Goal: Task Accomplishment & Management: Manage account settings

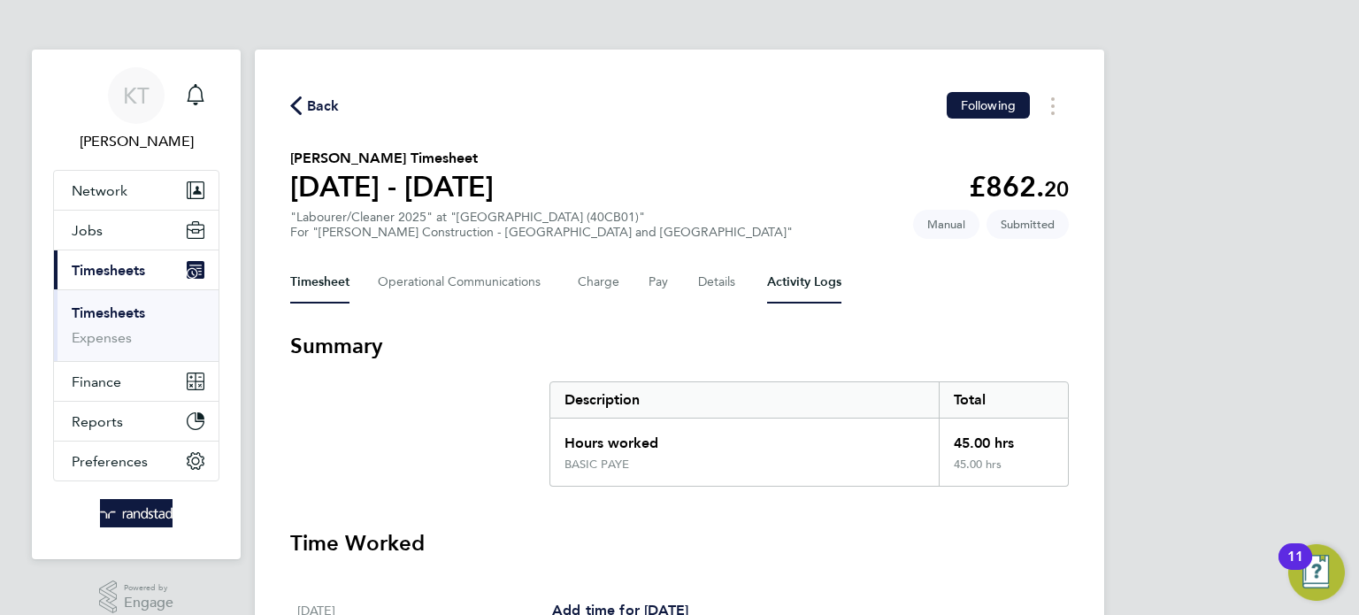
click at [807, 294] on Logs-tab "Activity Logs" at bounding box center [804, 282] width 74 height 42
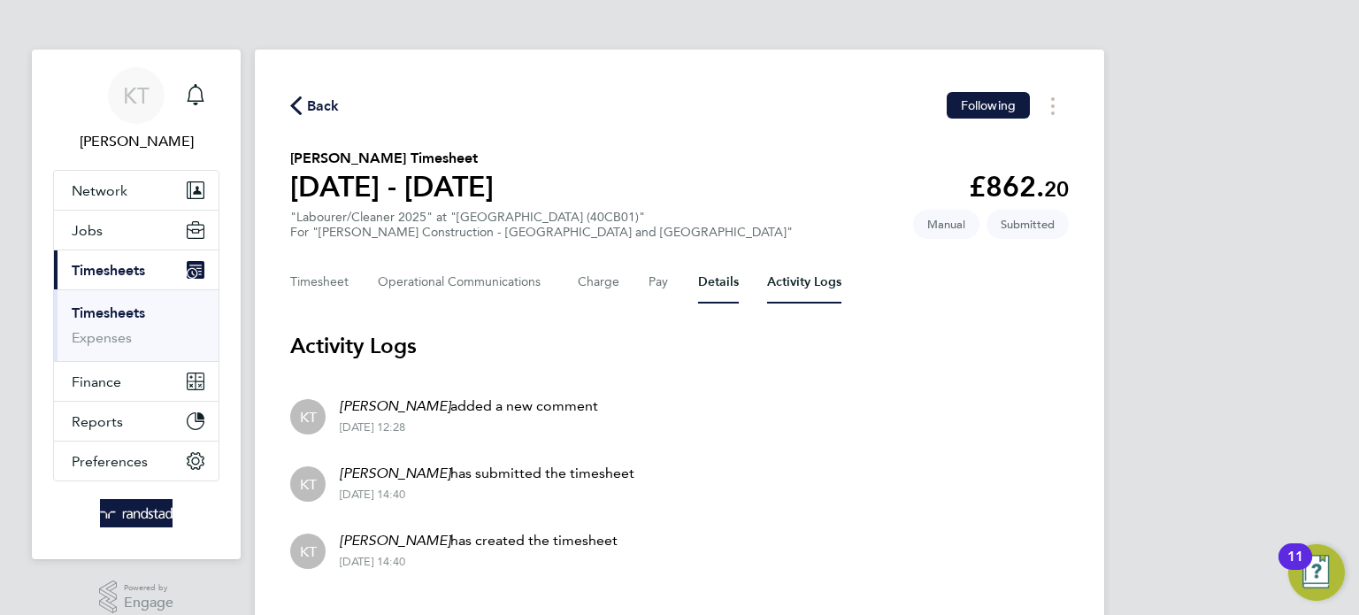
click at [710, 285] on button "Details" at bounding box center [718, 282] width 41 height 42
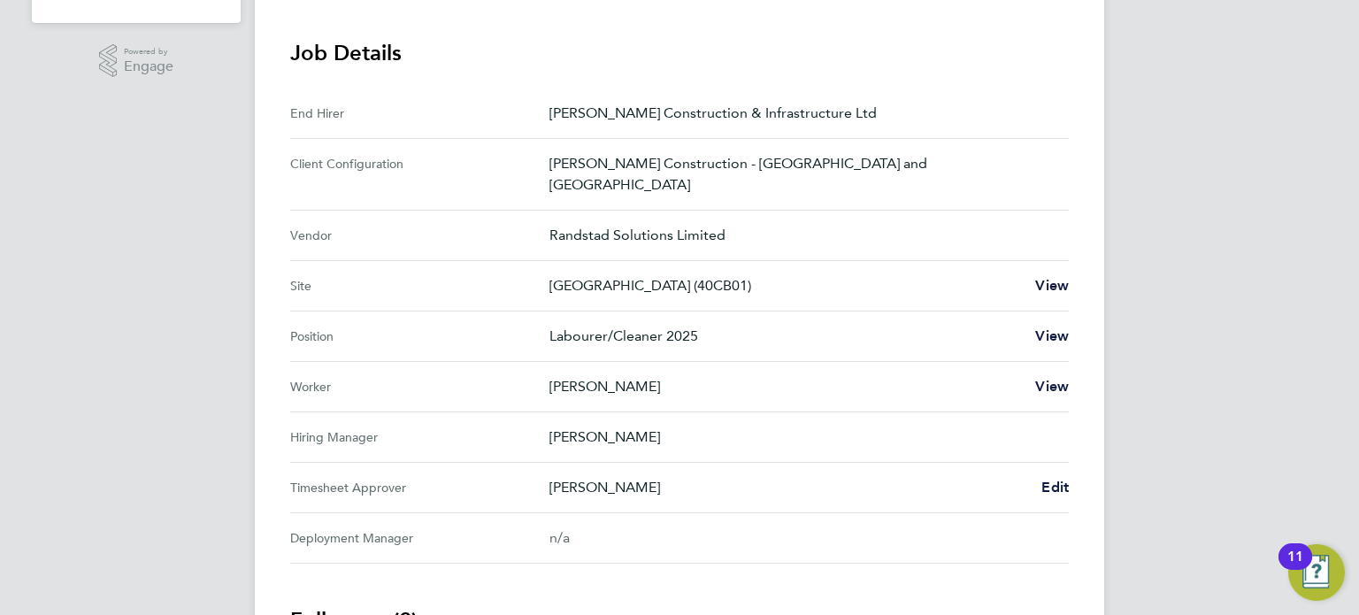
scroll to position [542, 0]
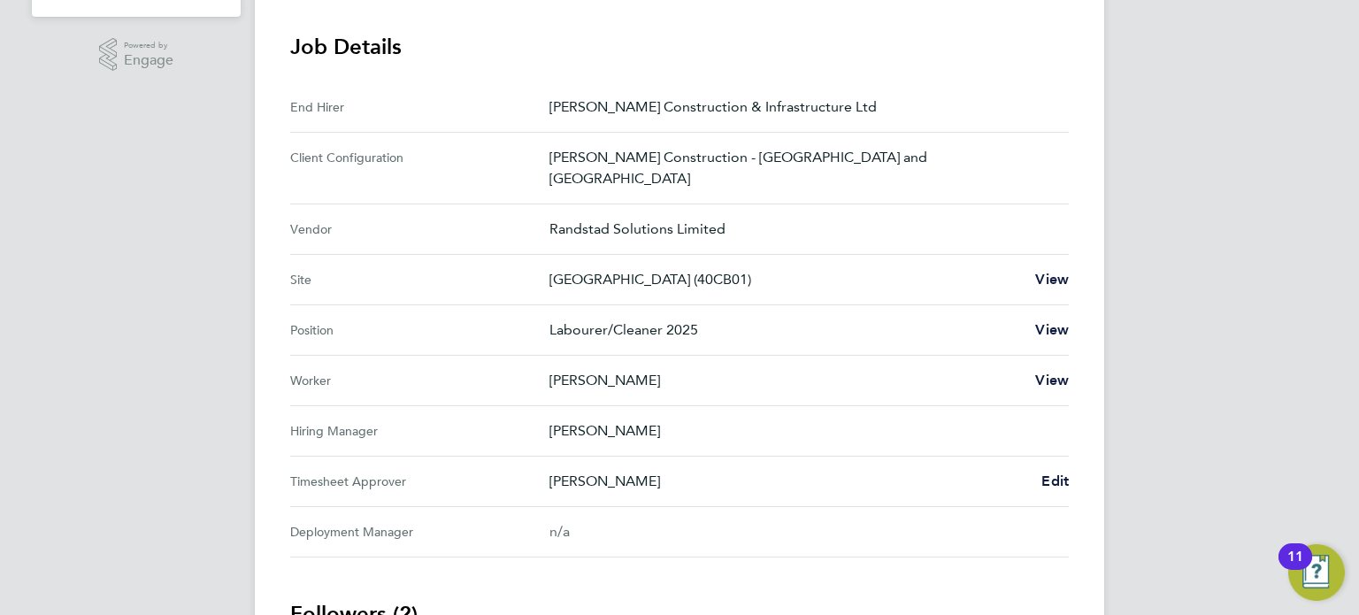
click at [1055, 480] on Approver "Timesheet Approver [PERSON_NAME] Edit" at bounding box center [679, 482] width 779 height 50
click at [1054, 457] on Approver "Timesheet Approver [PERSON_NAME] Edit" at bounding box center [679, 482] width 779 height 50
click at [1058, 472] on span "Edit" at bounding box center [1054, 480] width 27 height 17
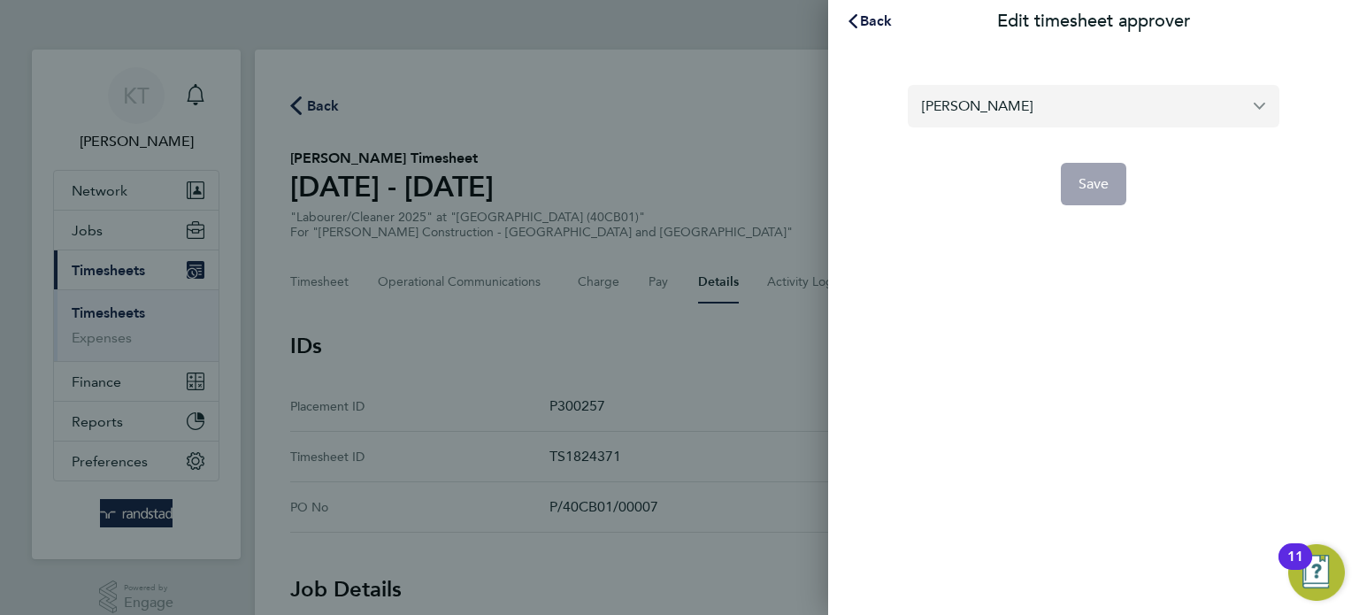
click at [1216, 104] on input "[PERSON_NAME]" at bounding box center [1094, 106] width 372 height 42
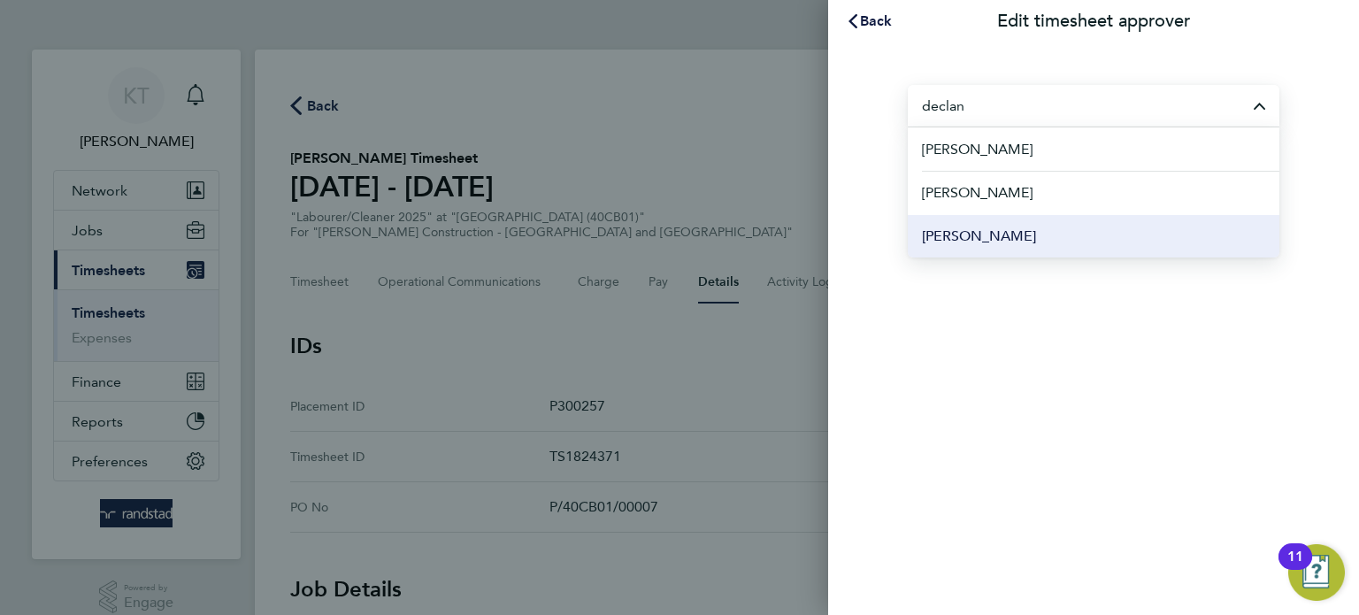
click at [1059, 242] on li "[PERSON_NAME]" at bounding box center [1094, 235] width 372 height 43
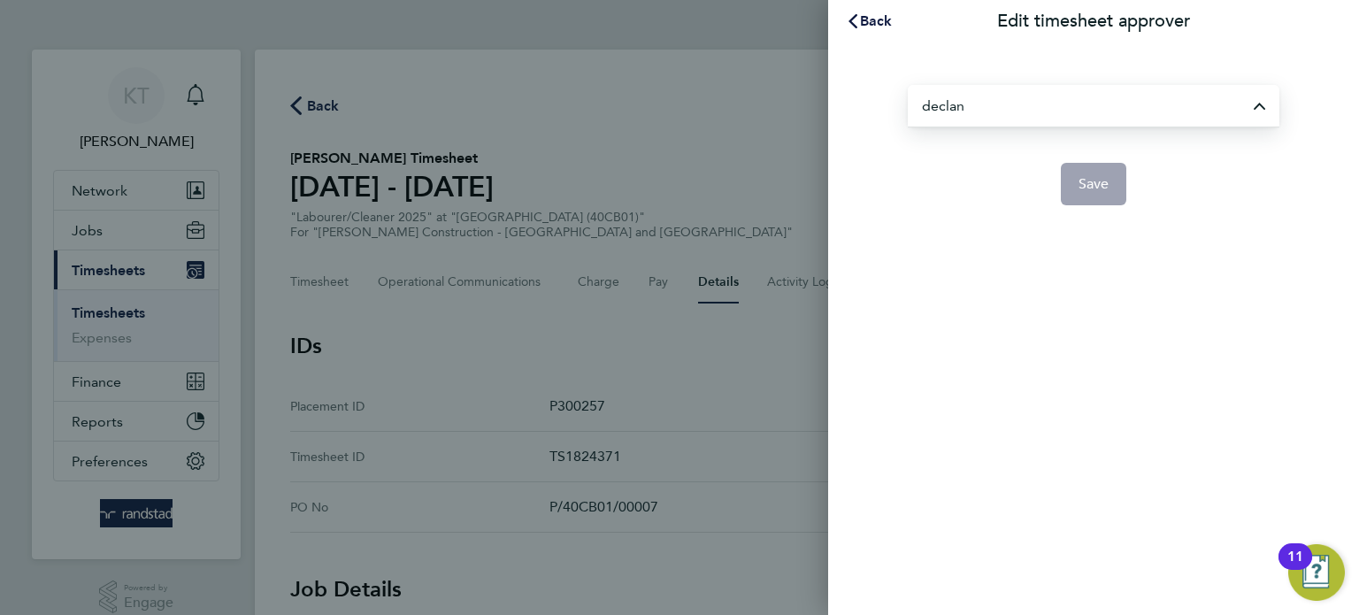
type input "[PERSON_NAME]"
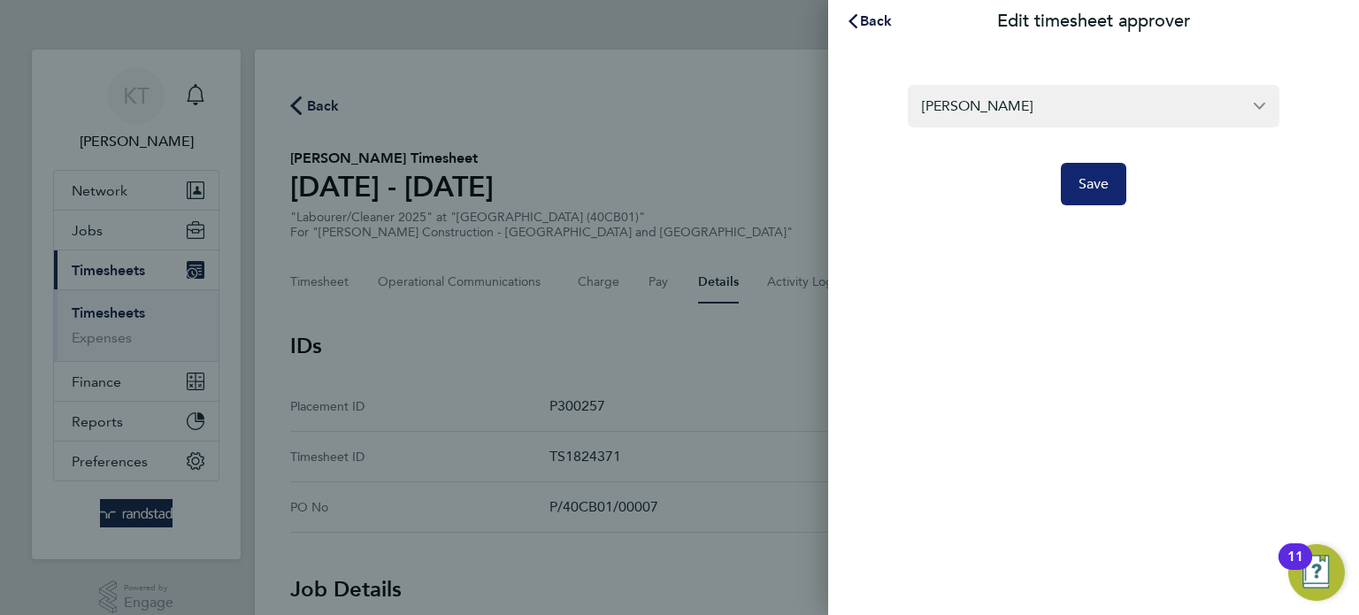
click at [1088, 198] on button "Save" at bounding box center [1094, 184] width 66 height 42
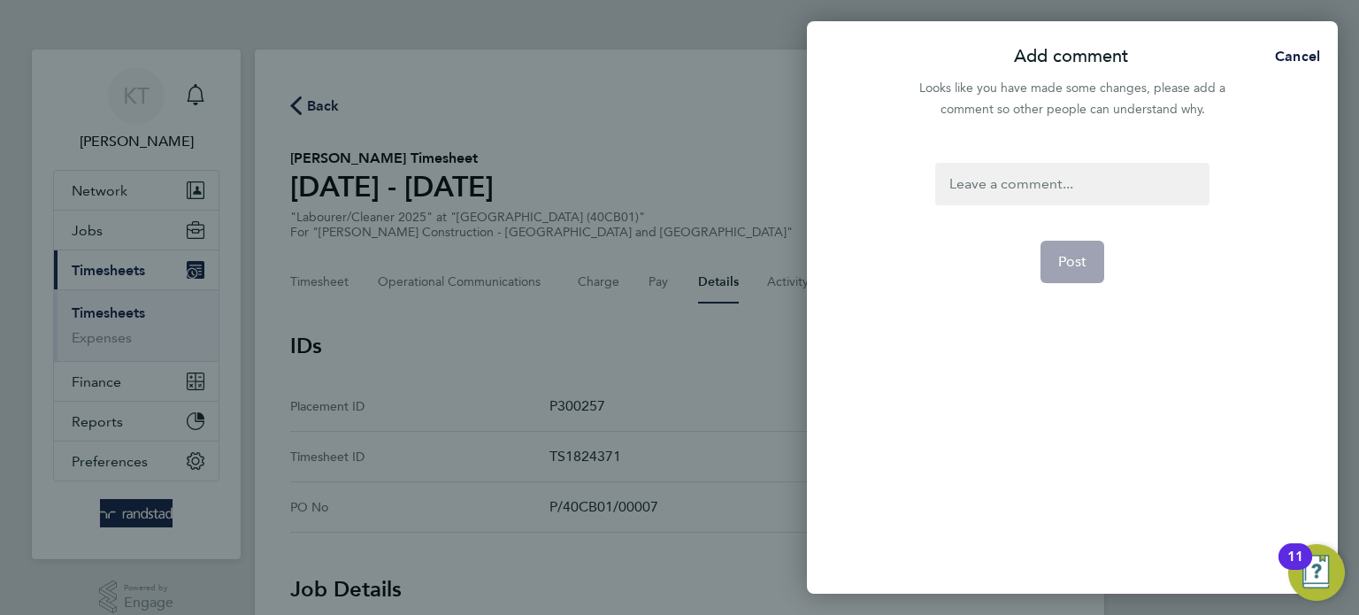
click at [1088, 198] on div at bounding box center [1071, 184] width 273 height 42
click at [1094, 252] on button "Post" at bounding box center [1072, 262] width 65 height 42
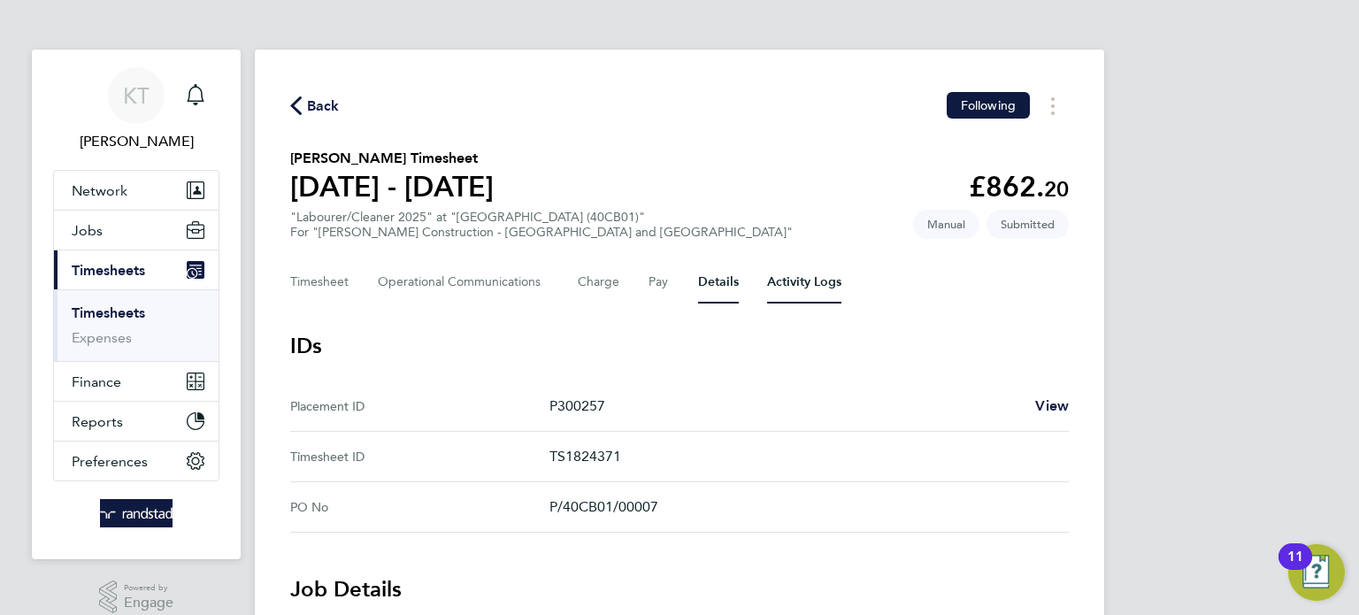
click at [824, 294] on Logs-tab "Activity Logs" at bounding box center [804, 282] width 74 height 42
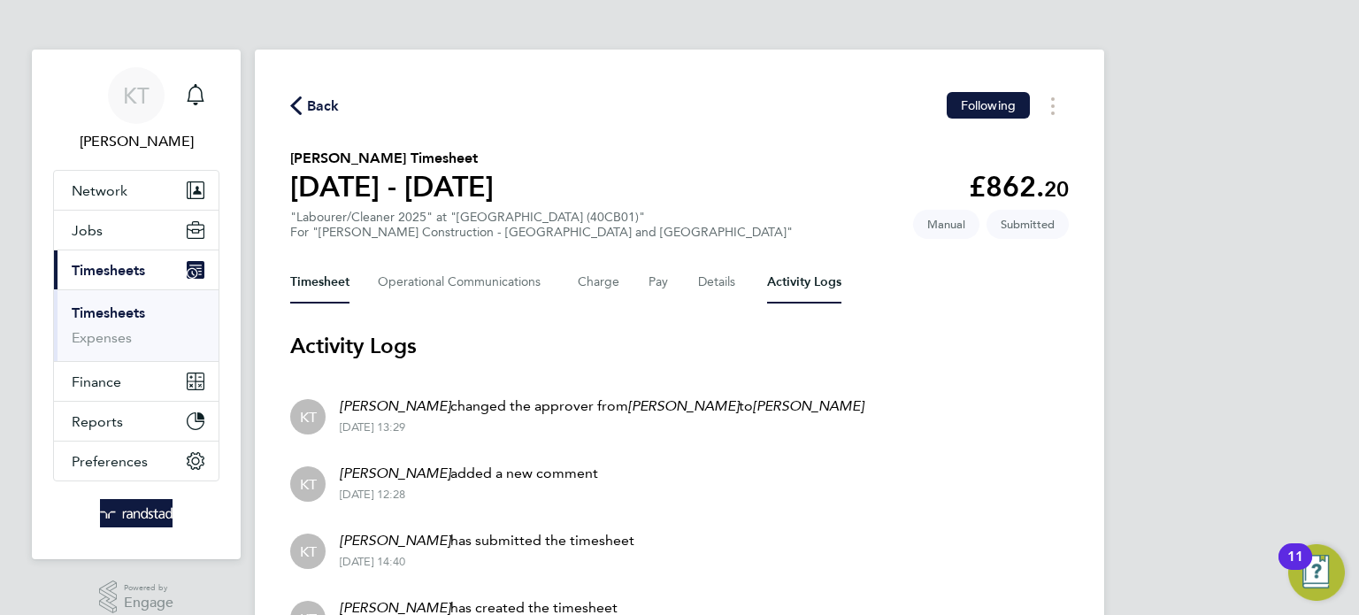
click at [330, 280] on button "Timesheet" at bounding box center [319, 282] width 59 height 42
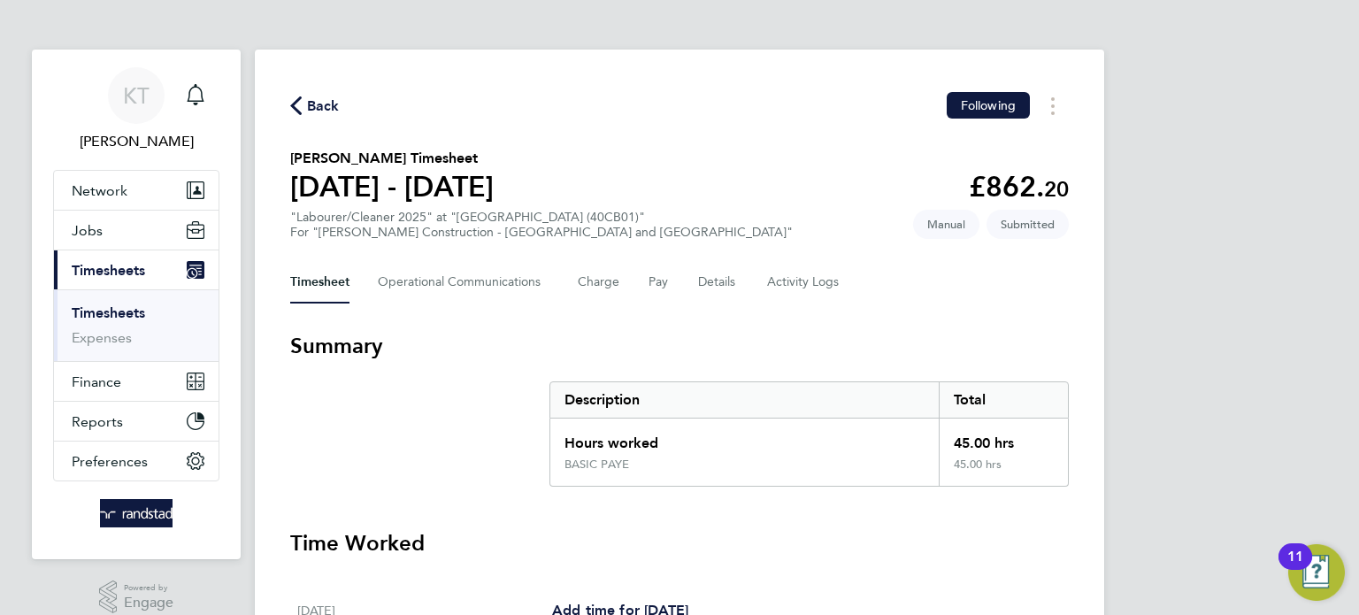
click at [111, 319] on link "Timesheets" at bounding box center [108, 312] width 73 height 17
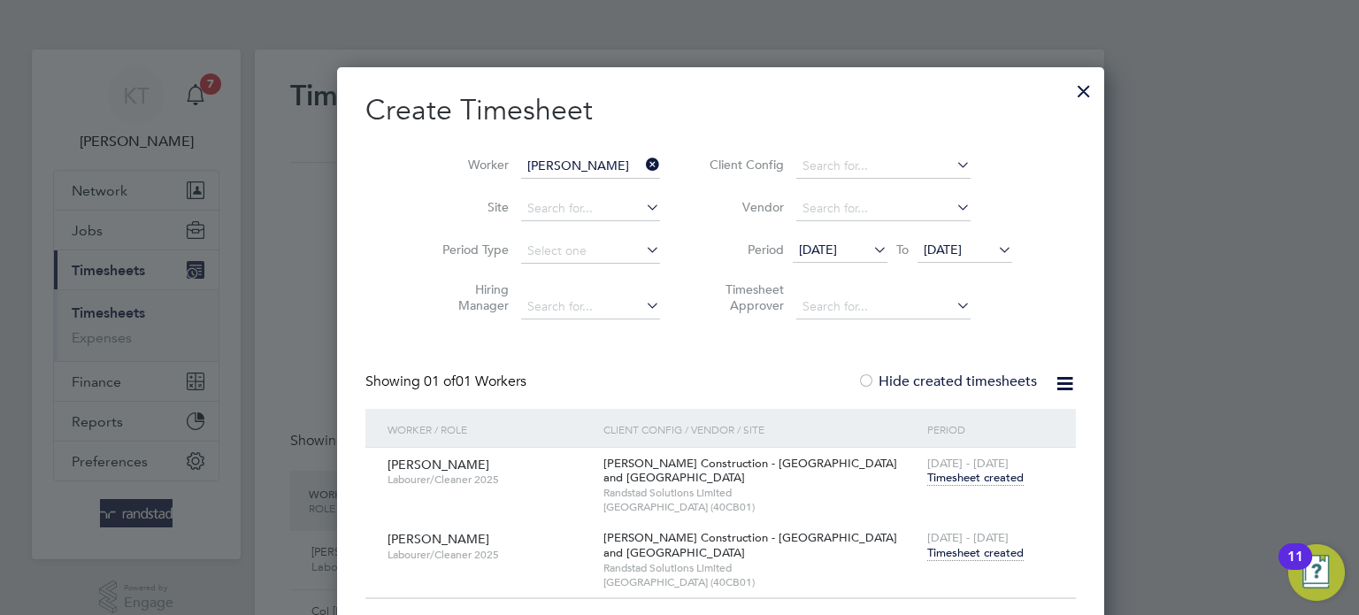
click at [1068, 96] on div at bounding box center [1084, 87] width 32 height 32
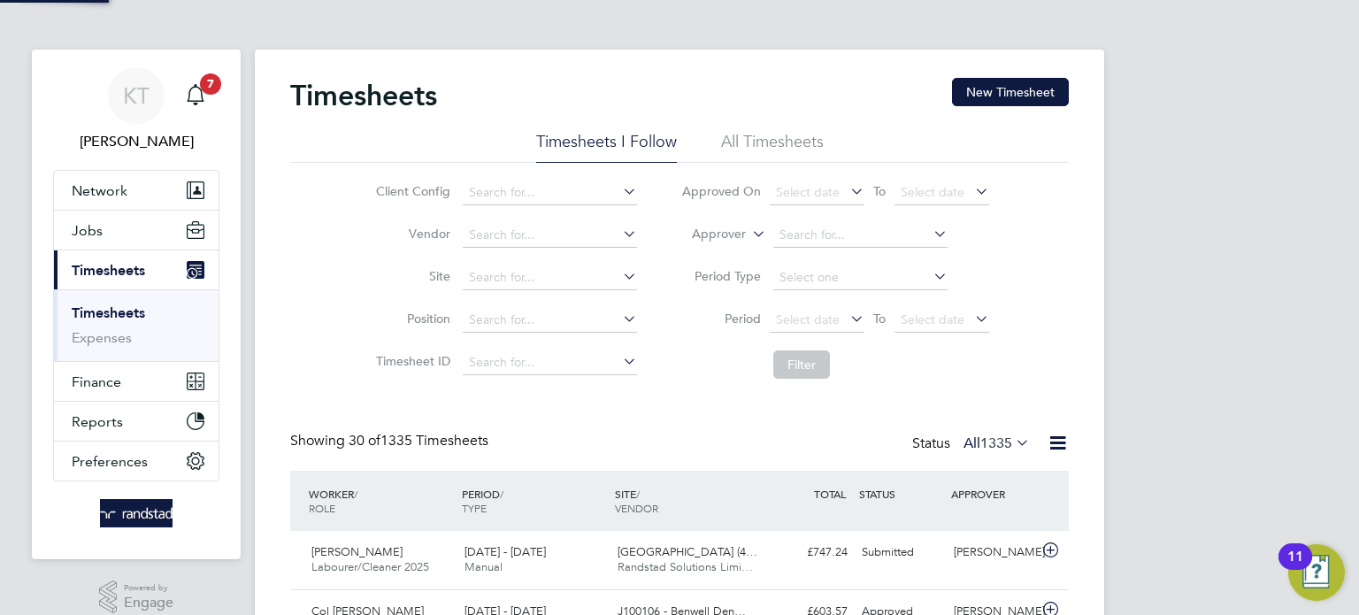
click at [223, 95] on app-nav-sections-wrapper "KT [PERSON_NAME] Notifications 7 Applications: Network Team Members Businesses …" at bounding box center [136, 305] width 209 height 510
click at [214, 92] on span "7" at bounding box center [210, 83] width 21 height 21
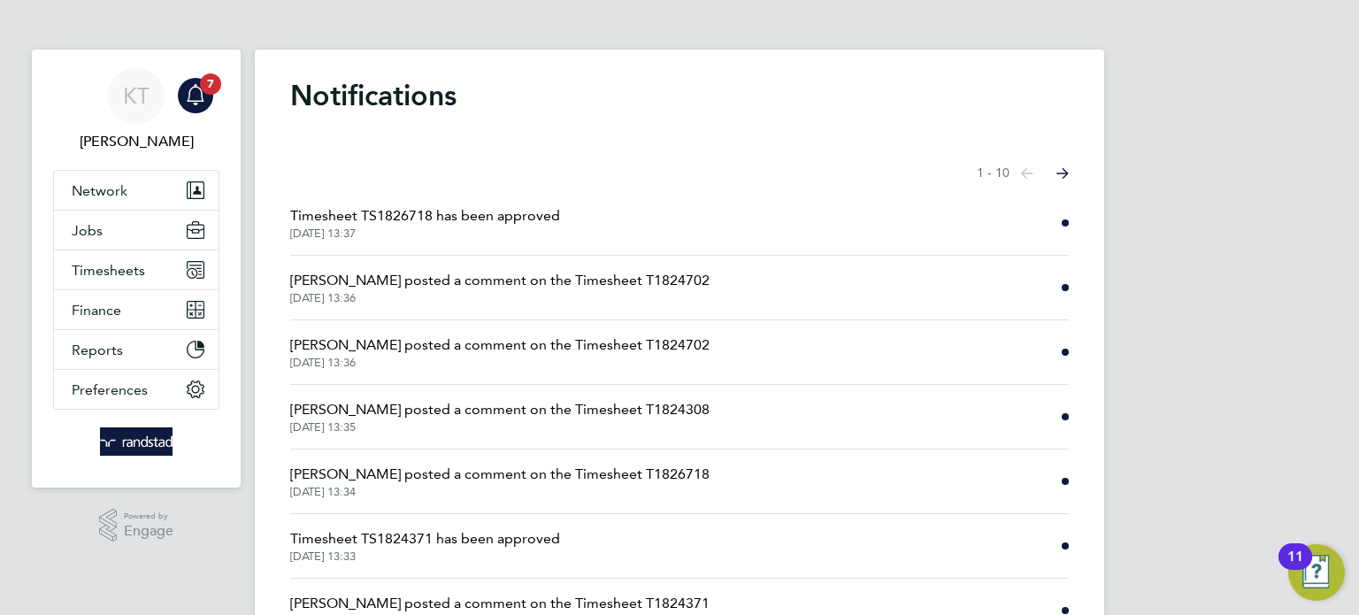
click at [508, 210] on span "Timesheet TS1826718 has been approved" at bounding box center [425, 215] width 270 height 21
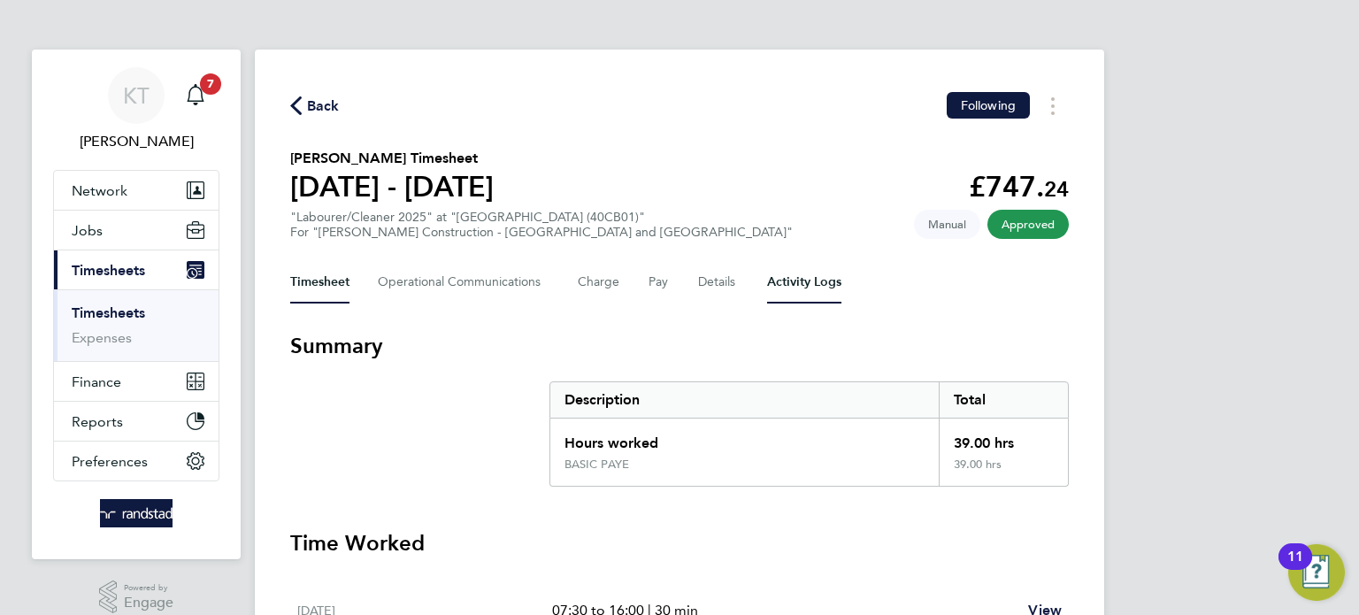
click at [833, 298] on Logs-tab "Activity Logs" at bounding box center [804, 282] width 74 height 42
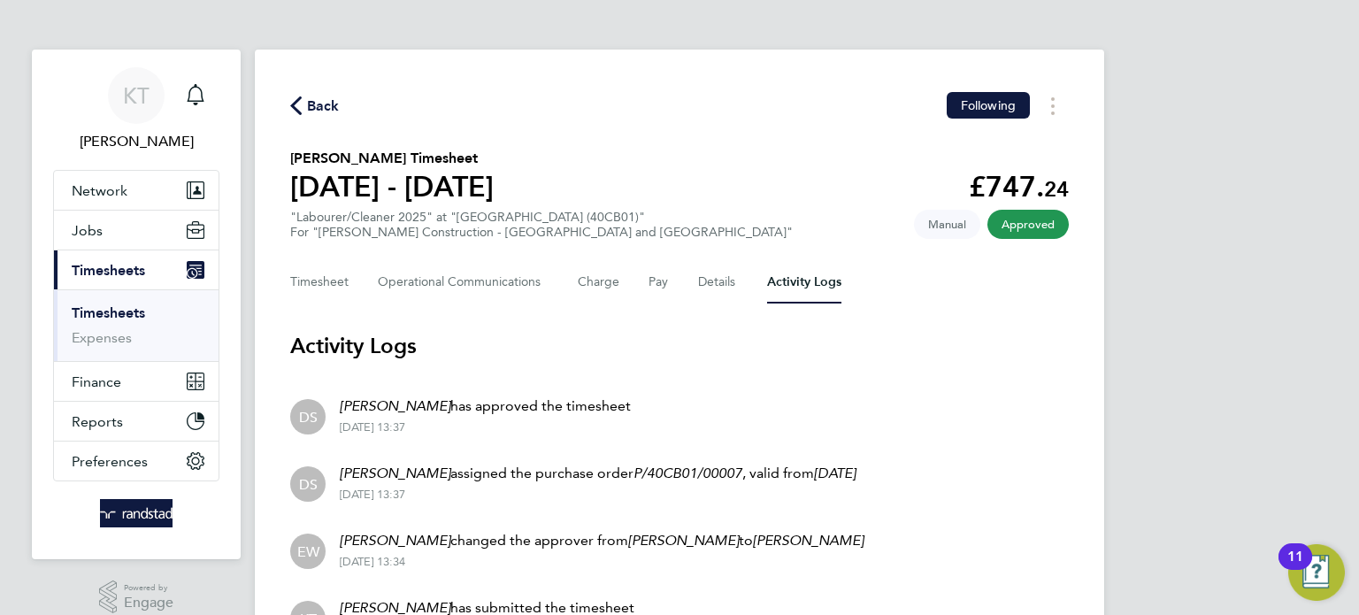
click at [313, 93] on div "Back Following" at bounding box center [679, 105] width 779 height 27
click at [317, 103] on span "Back" at bounding box center [323, 106] width 33 height 21
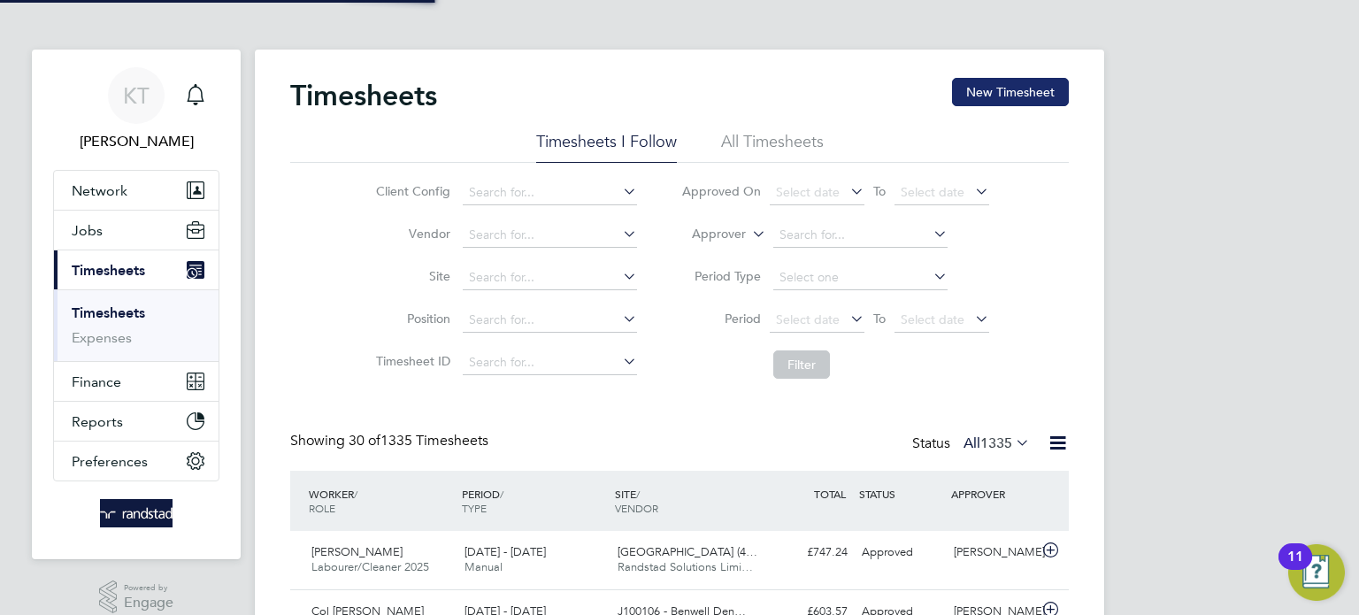
scroll to position [44, 154]
click at [1004, 104] on button "New Timesheet" at bounding box center [1010, 92] width 117 height 28
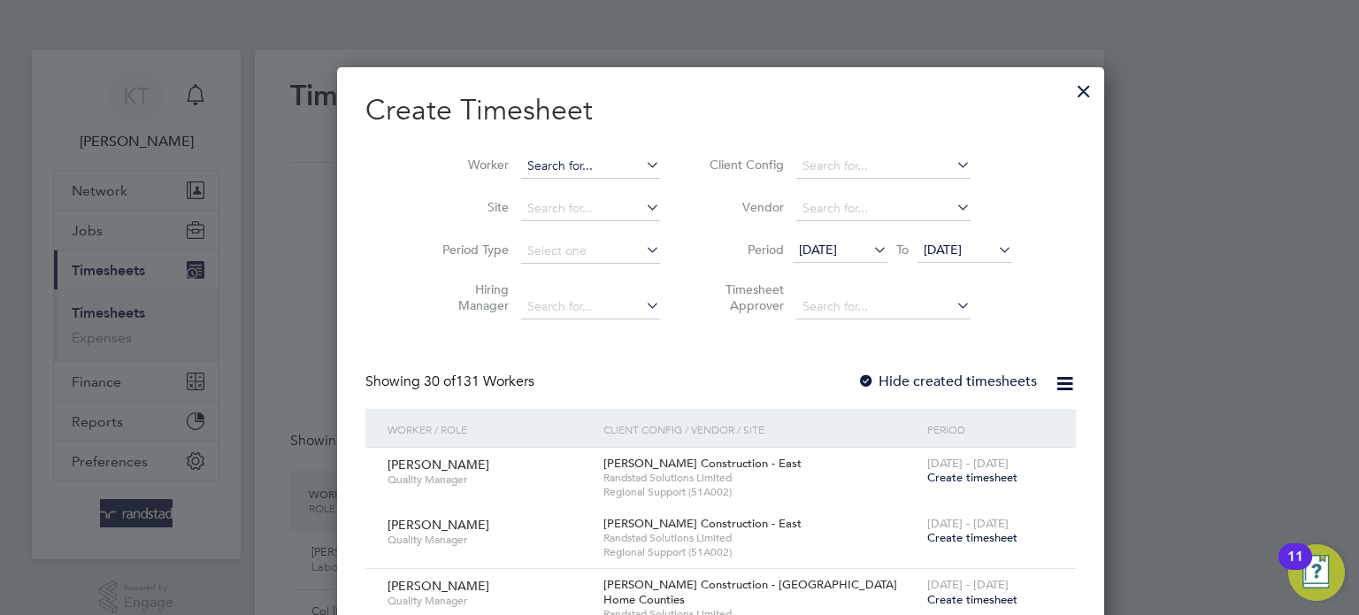
click at [521, 160] on input at bounding box center [590, 166] width 139 height 25
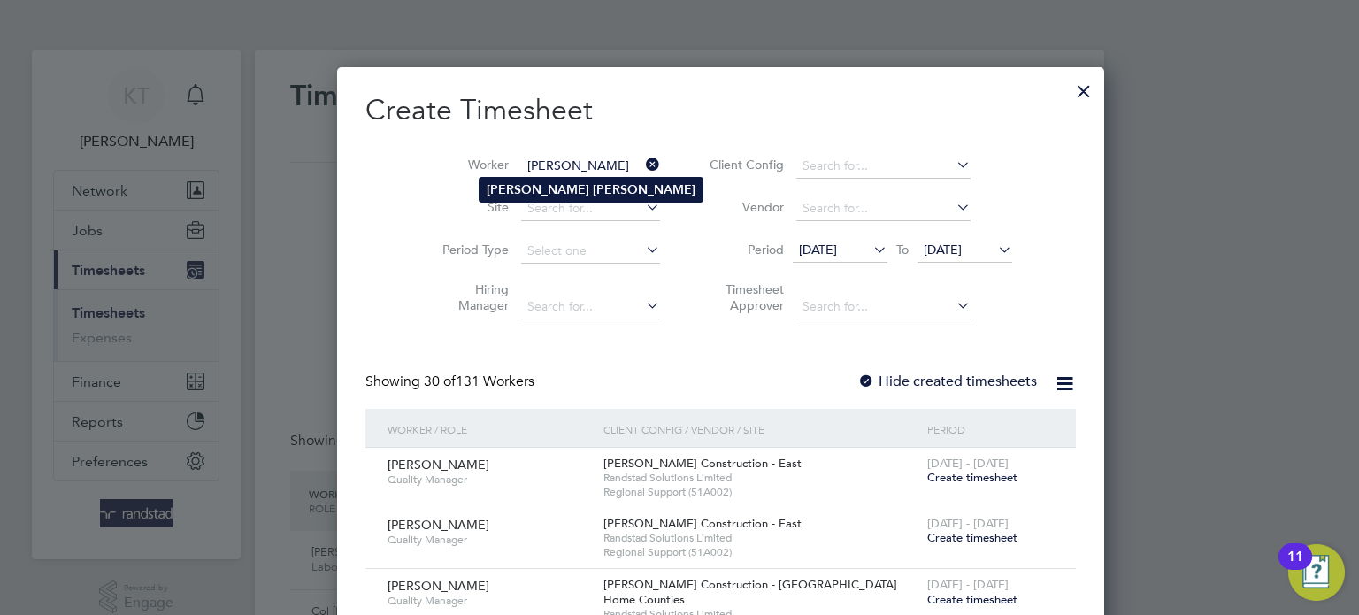
click at [503, 190] on b "[PERSON_NAME]" at bounding box center [538, 189] width 103 height 15
type input "[PERSON_NAME]"
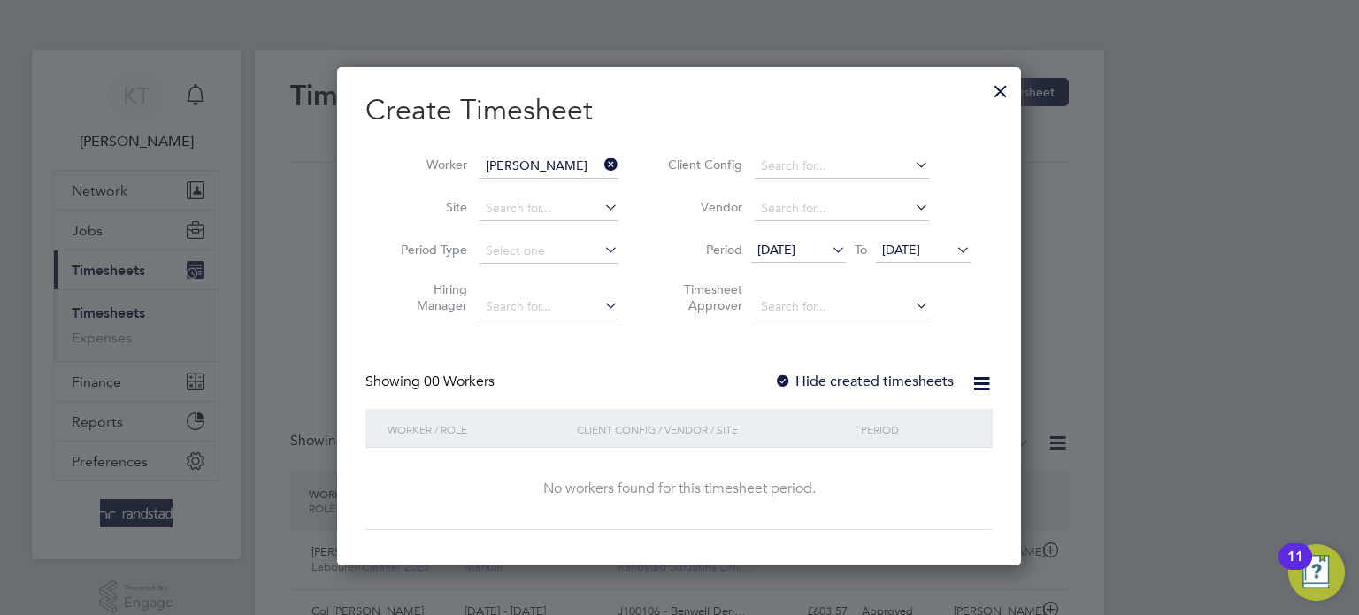
click at [874, 373] on label "Hide created timesheets" at bounding box center [864, 381] width 180 height 18
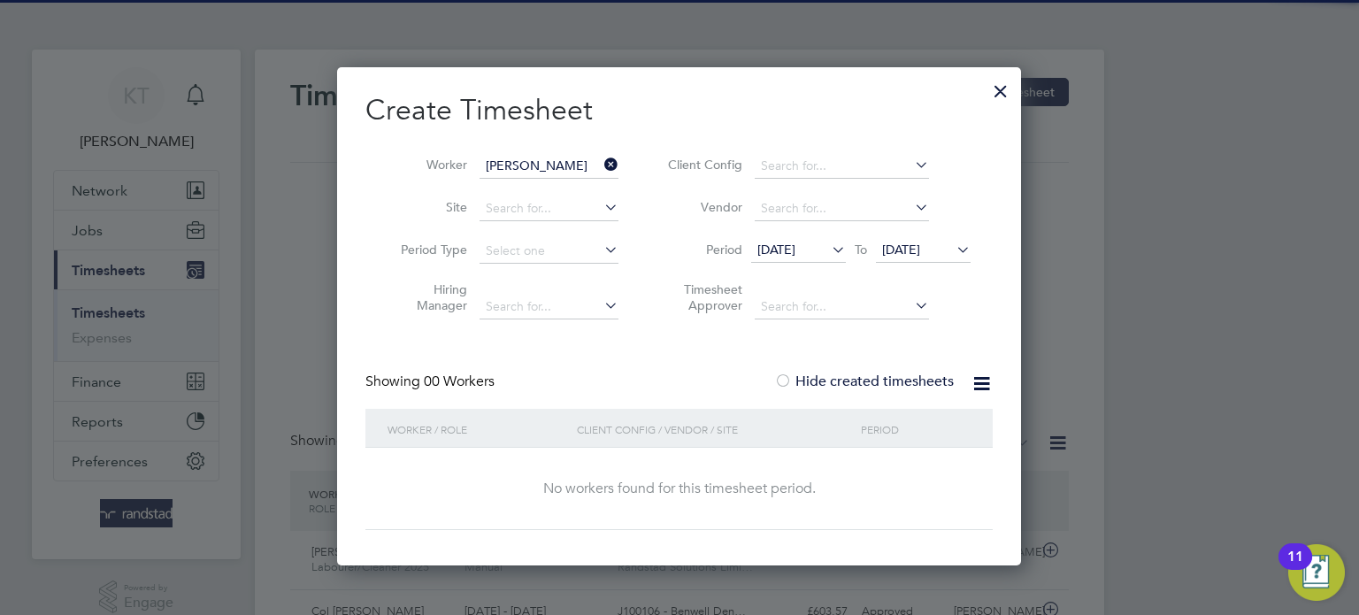
click at [828, 258] on icon at bounding box center [828, 249] width 0 height 25
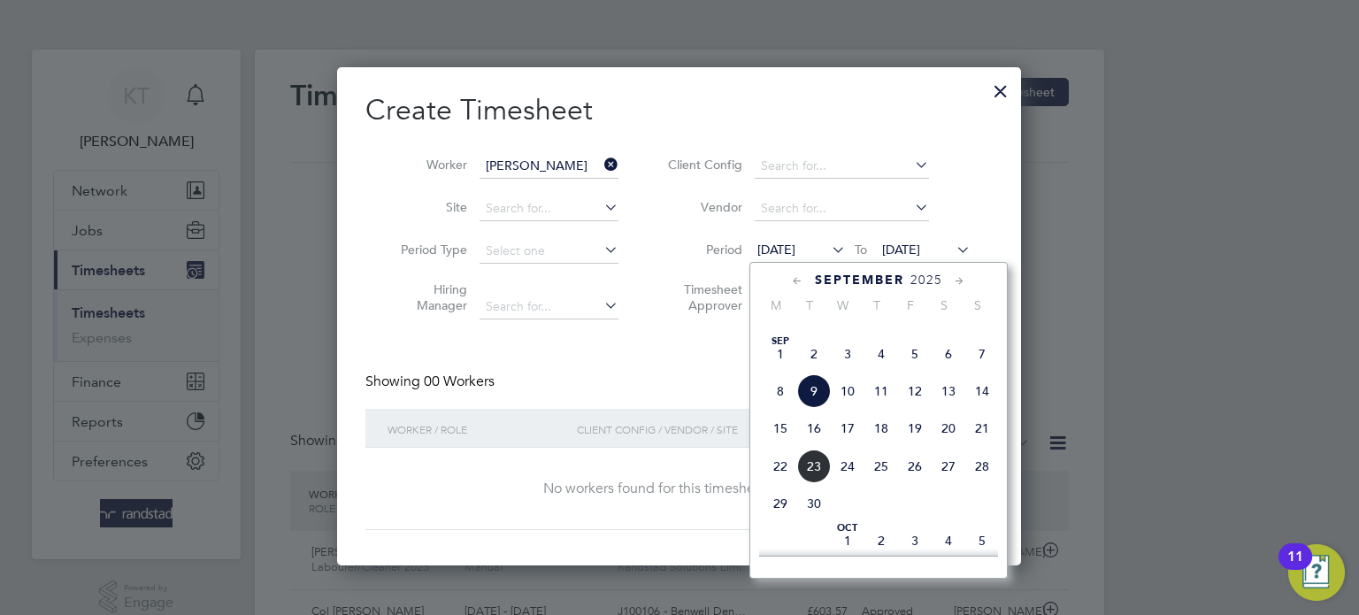
click at [806, 408] on span "9" at bounding box center [814, 391] width 34 height 34
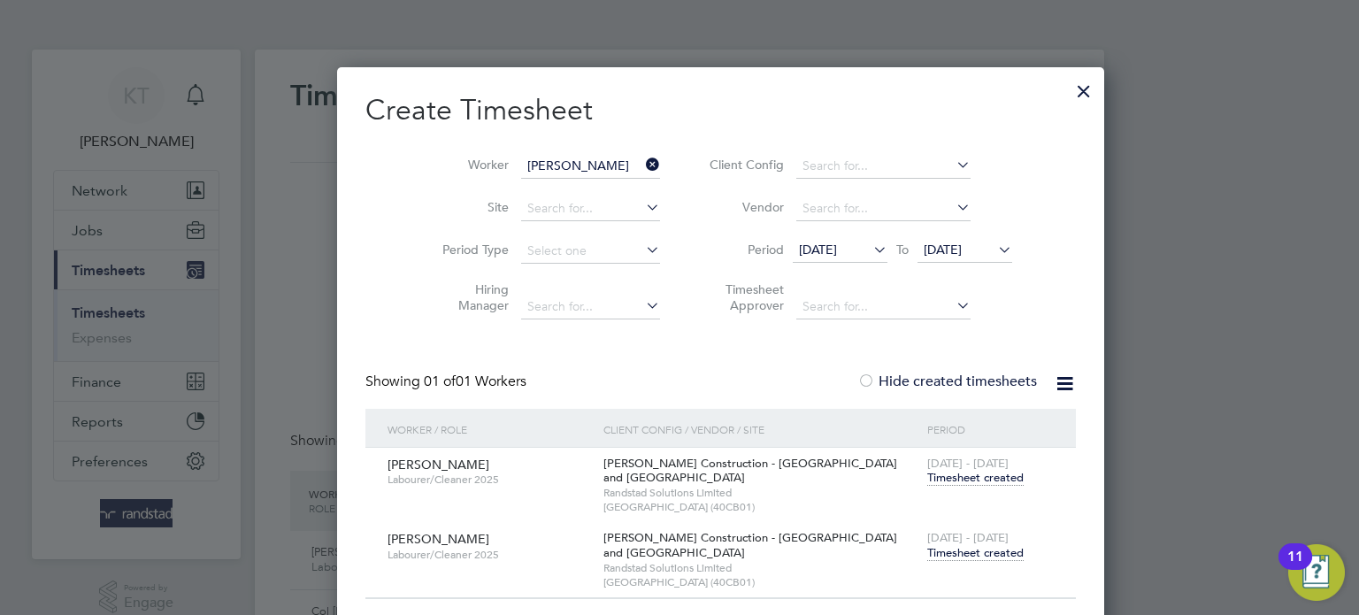
click at [927, 481] on span "Timesheet created" at bounding box center [975, 478] width 96 height 16
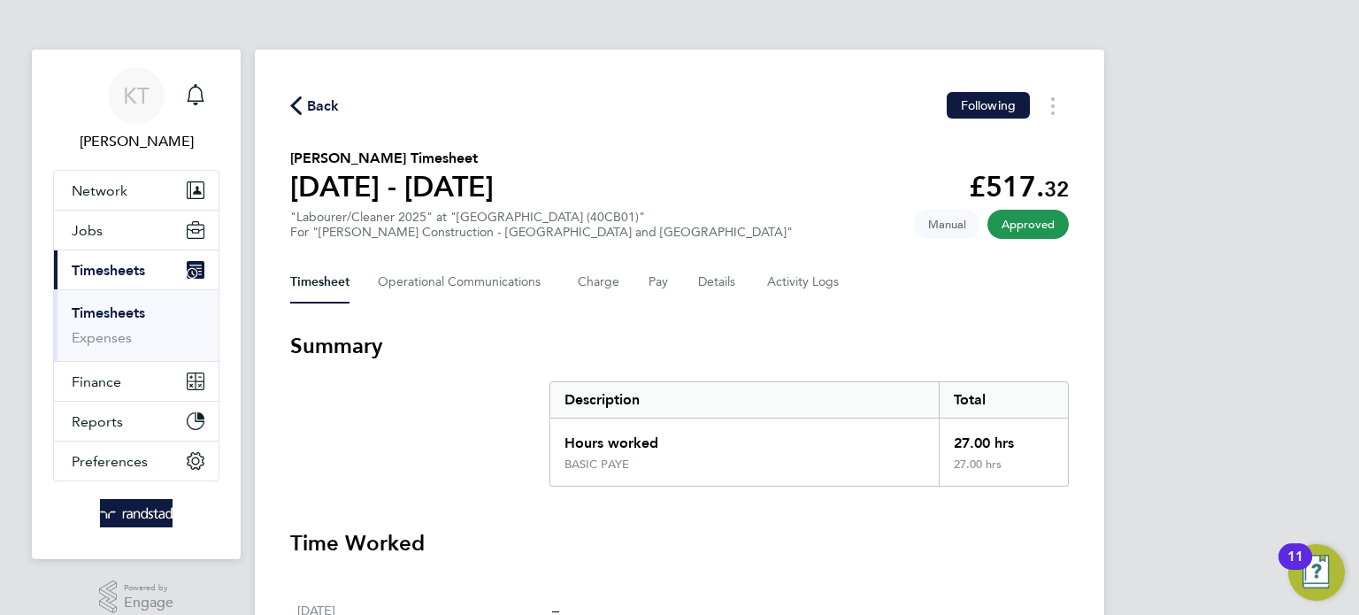
click at [818, 96] on div "Back Following" at bounding box center [679, 105] width 779 height 27
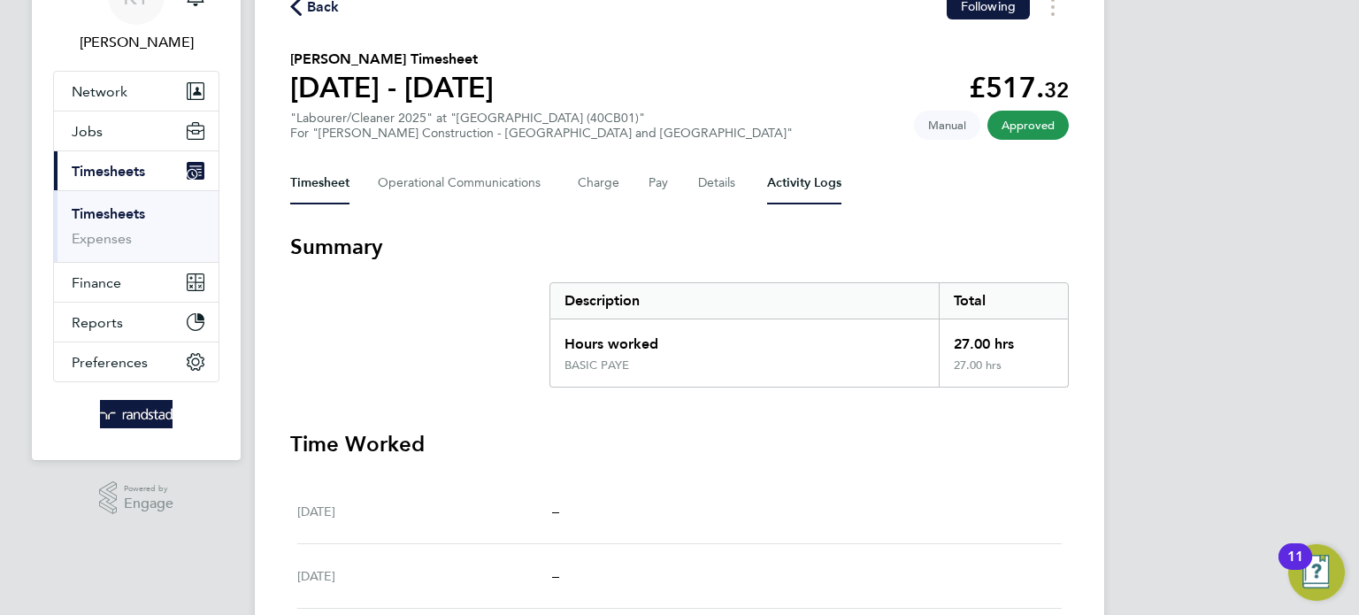
click at [802, 194] on Logs-tab "Activity Logs" at bounding box center [804, 183] width 74 height 42
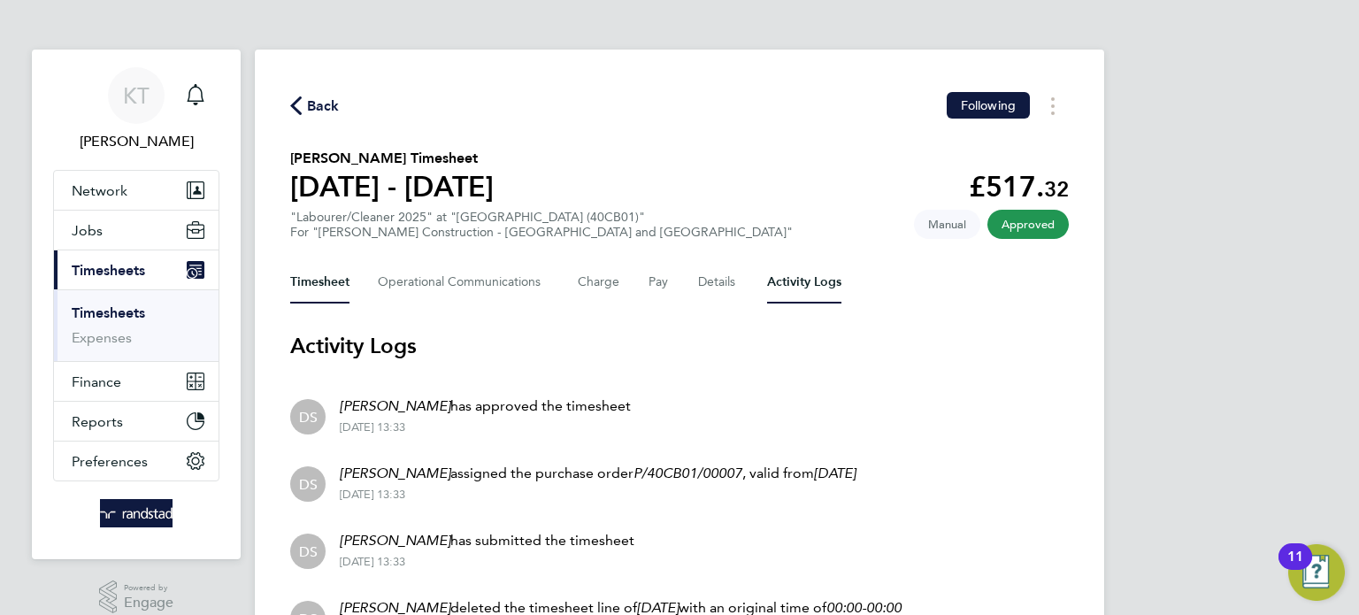
click at [315, 281] on button "Timesheet" at bounding box center [319, 282] width 59 height 42
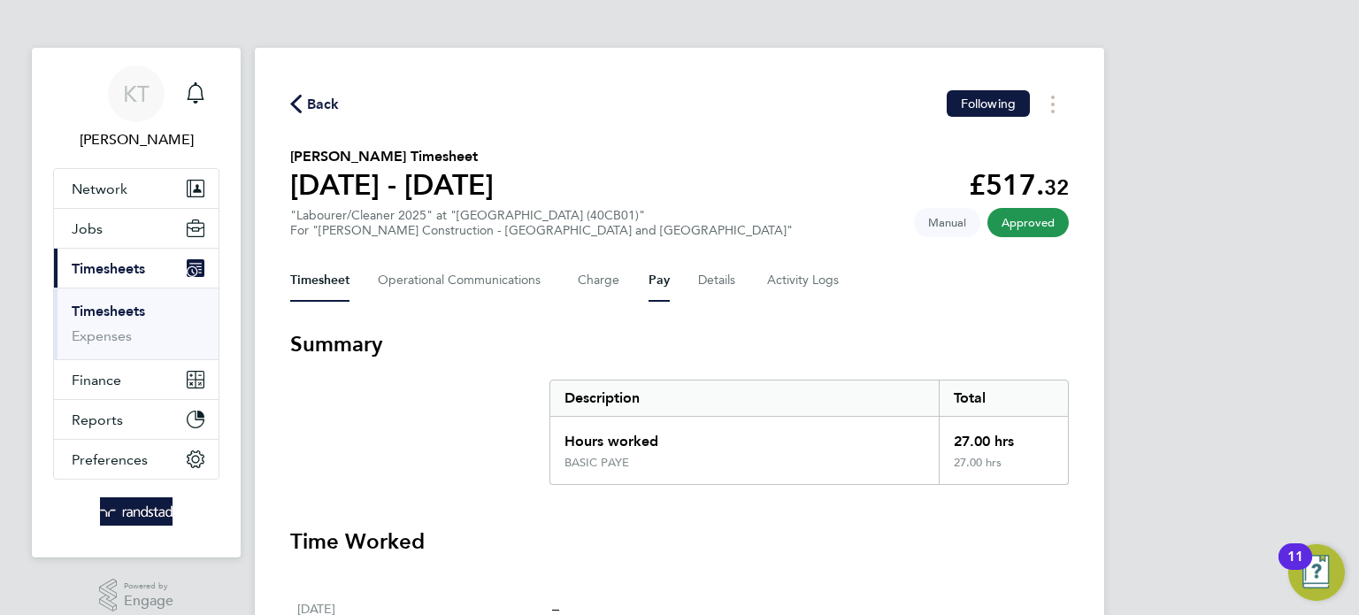
click at [656, 276] on button "Pay" at bounding box center [659, 280] width 21 height 42
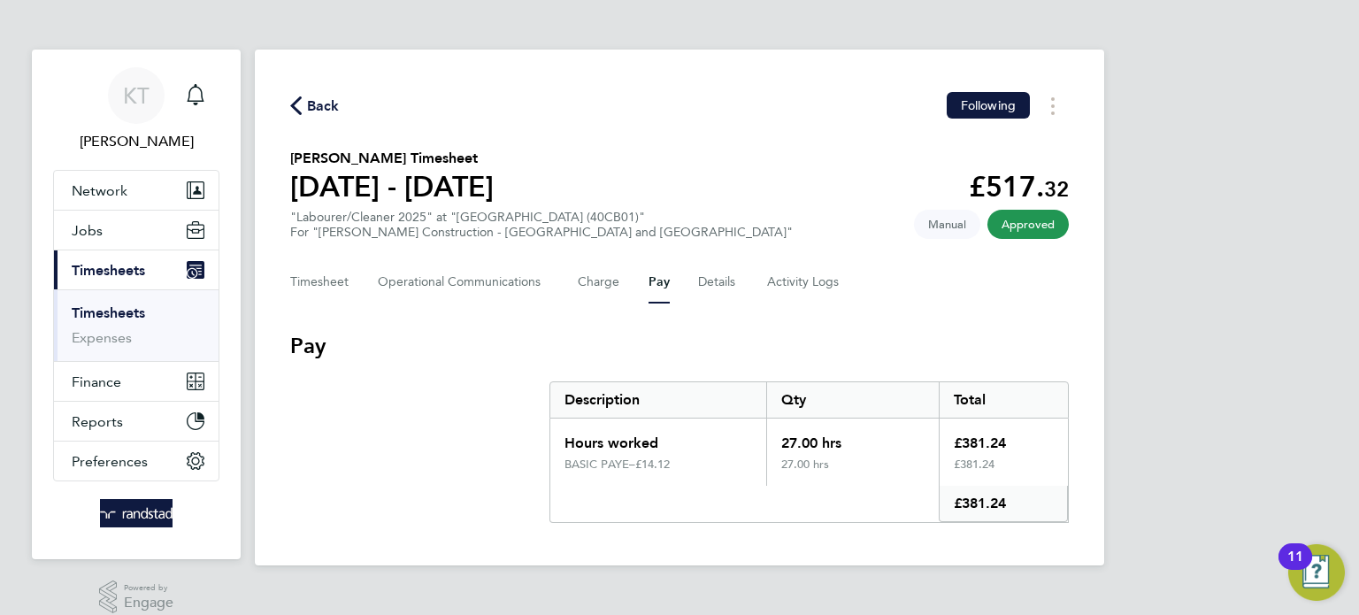
click at [313, 96] on span "Back" at bounding box center [323, 106] width 33 height 21
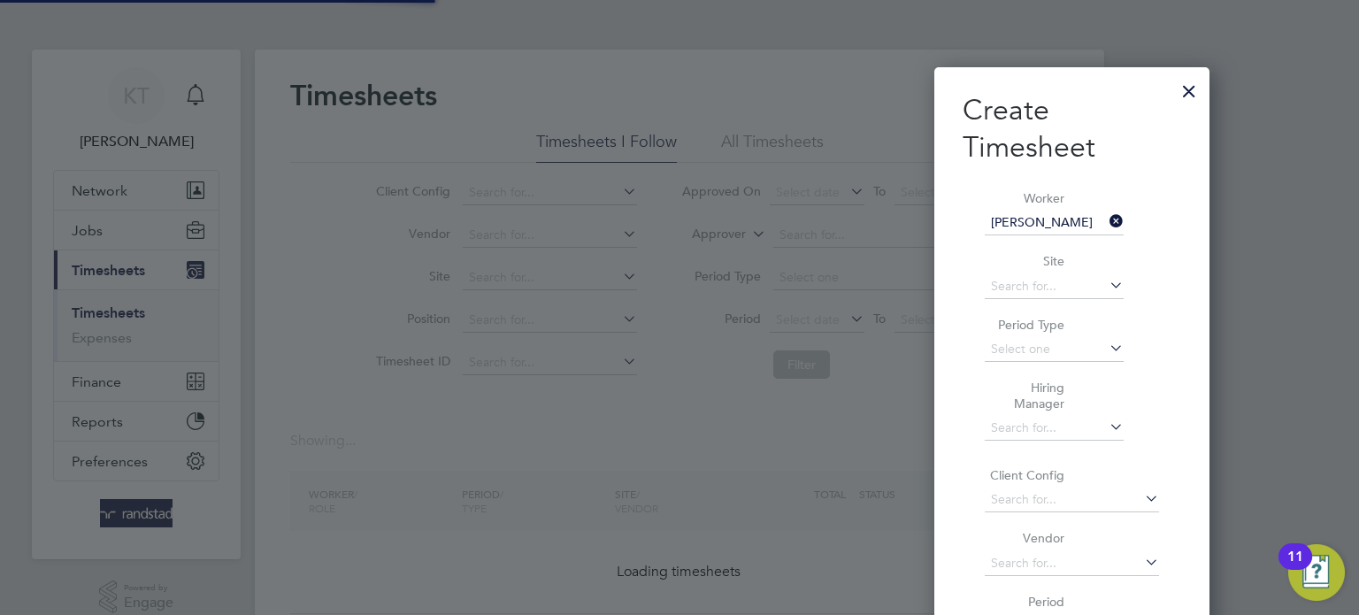
scroll to position [566, 685]
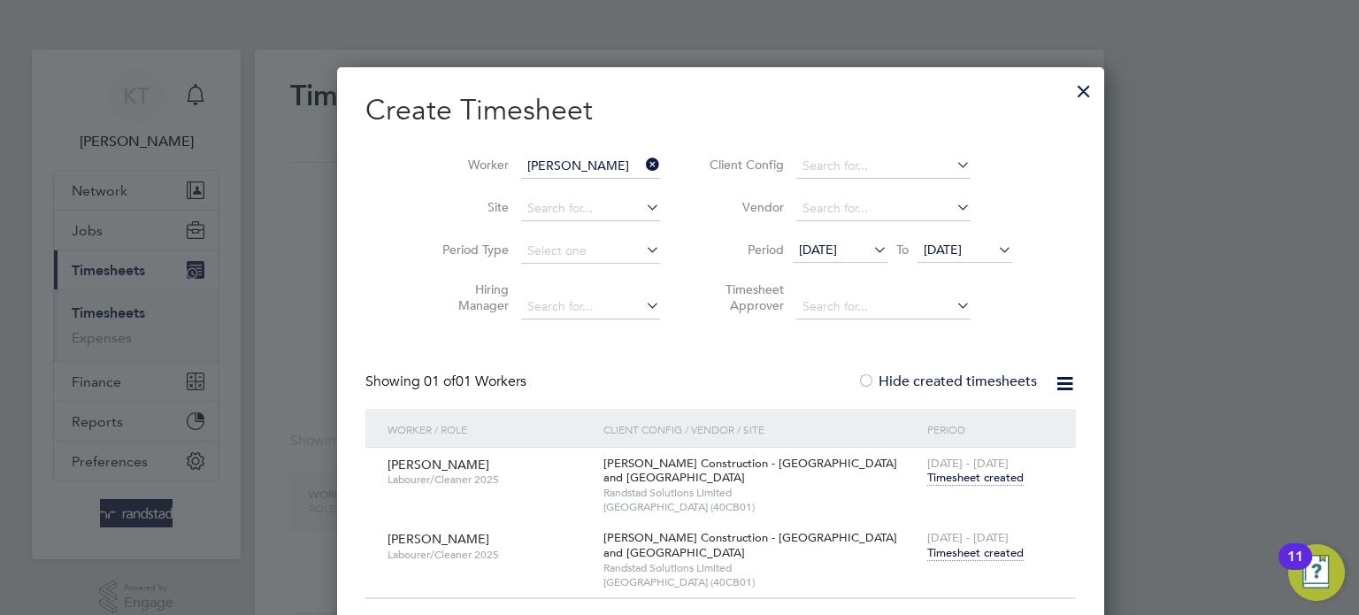
click at [927, 552] on span "Timesheet created" at bounding box center [975, 553] width 96 height 16
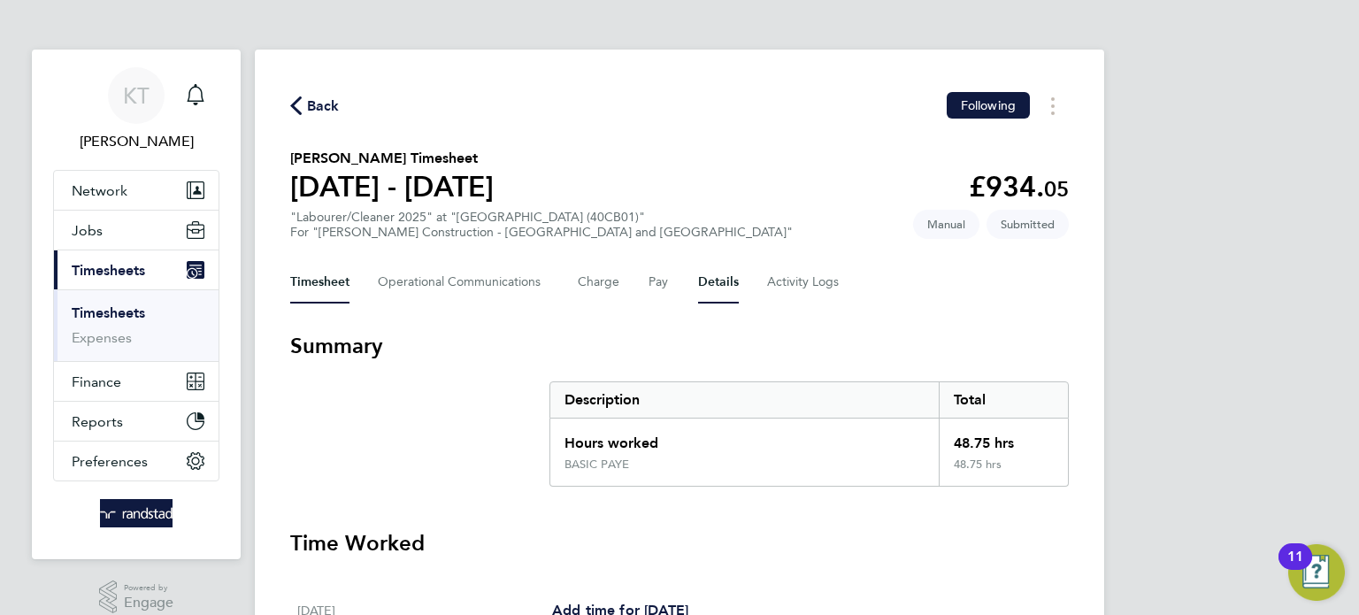
click at [700, 291] on button "Details" at bounding box center [718, 282] width 41 height 42
